Goal: Find specific page/section: Find specific page/section

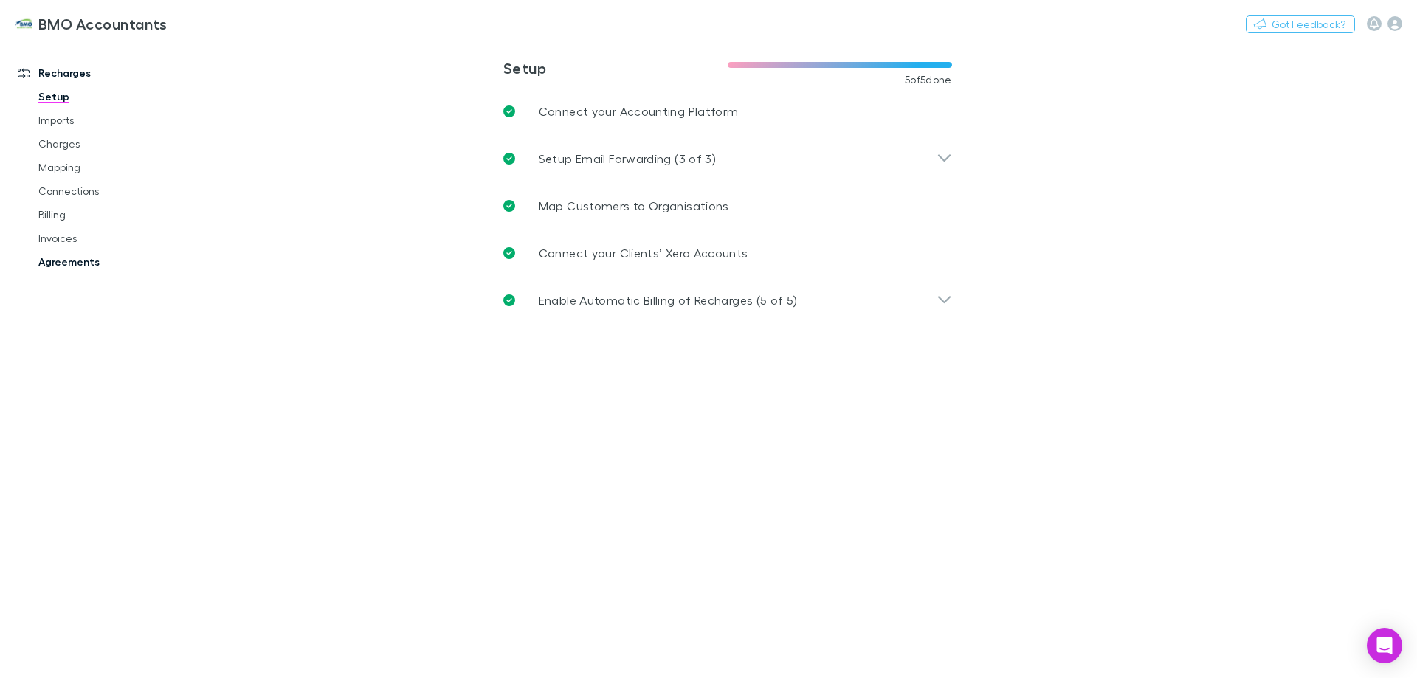
click at [72, 256] on link "Agreements" at bounding box center [112, 262] width 176 height 24
